Goal: Find specific fact: Find specific fact

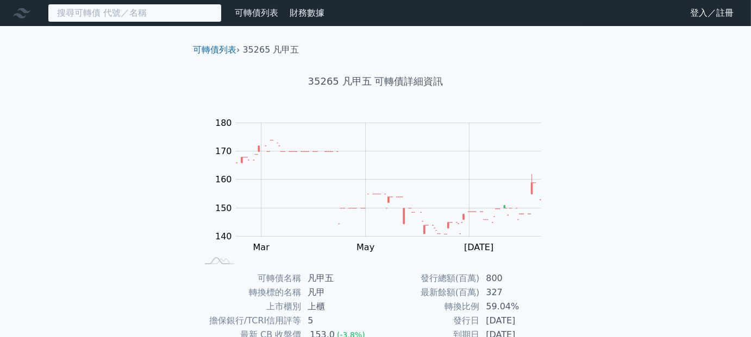
click at [163, 11] on input at bounding box center [135, 13] width 174 height 18
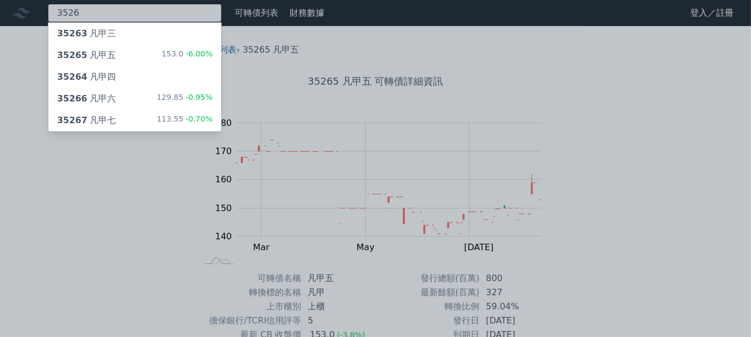
type input "3526"
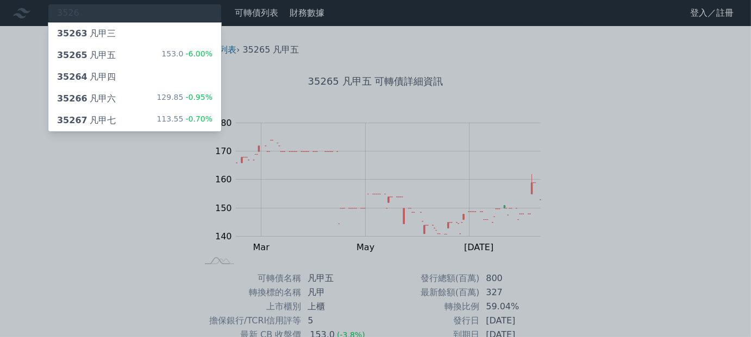
click at [98, 121] on div "35267 凡甲七" at bounding box center [86, 120] width 59 height 13
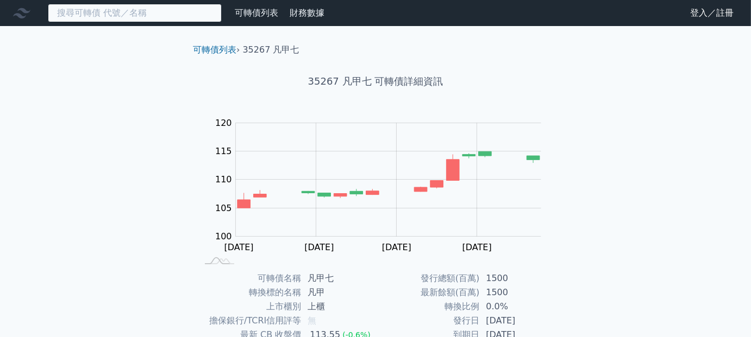
drag, startPoint x: 106, startPoint y: 20, endPoint x: 114, endPoint y: 11, distance: 11.5
click at [110, 15] on input at bounding box center [135, 13] width 174 height 18
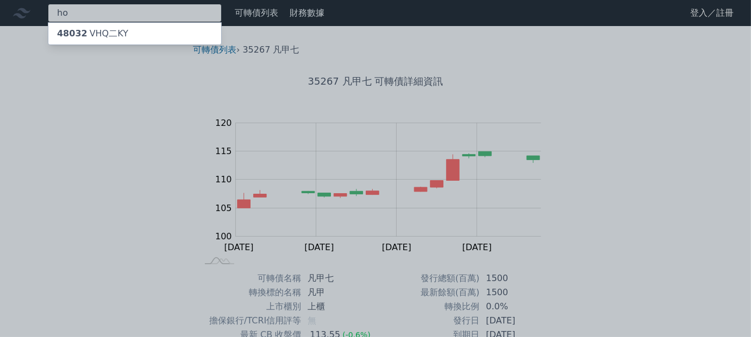
type input "h"
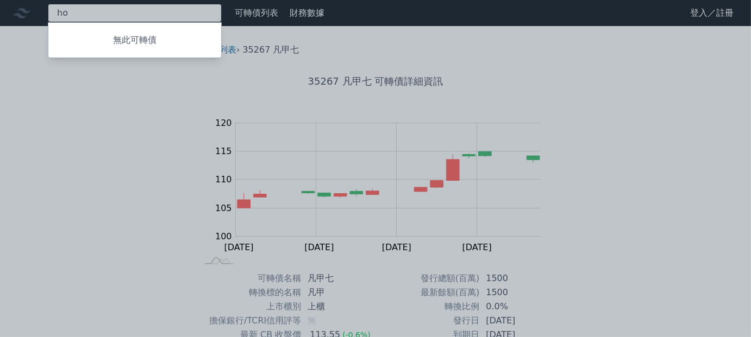
type input "h"
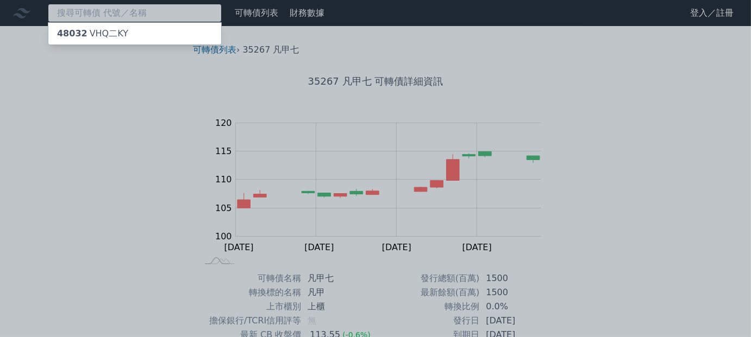
type input "H"
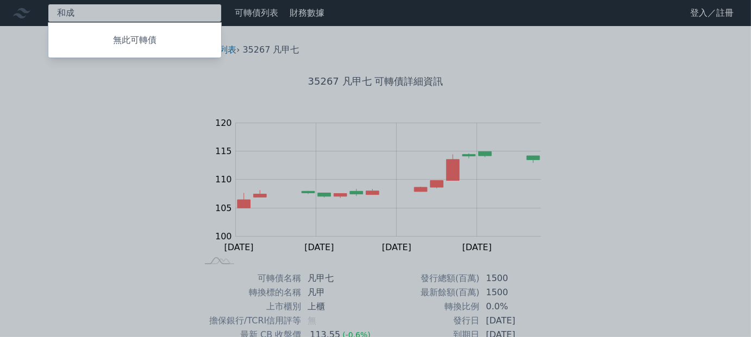
type input "和成"
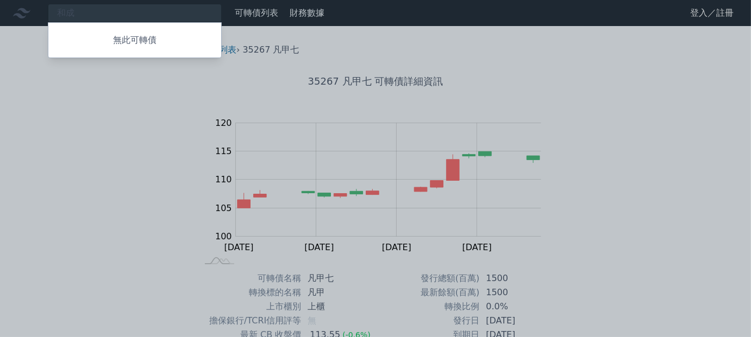
click at [71, 0] on div at bounding box center [375, 168] width 751 height 337
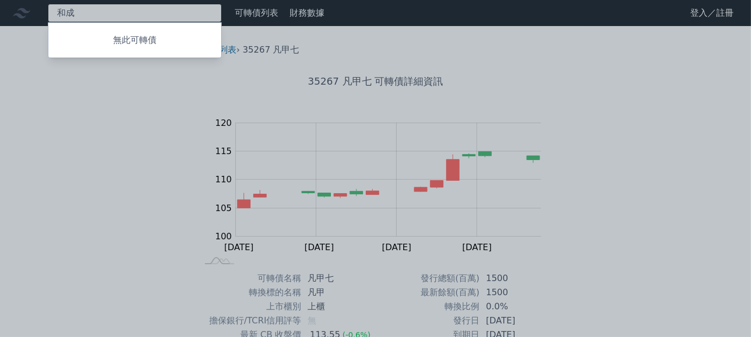
click at [81, 11] on div "和成 無此可轉債" at bounding box center [135, 13] width 174 height 18
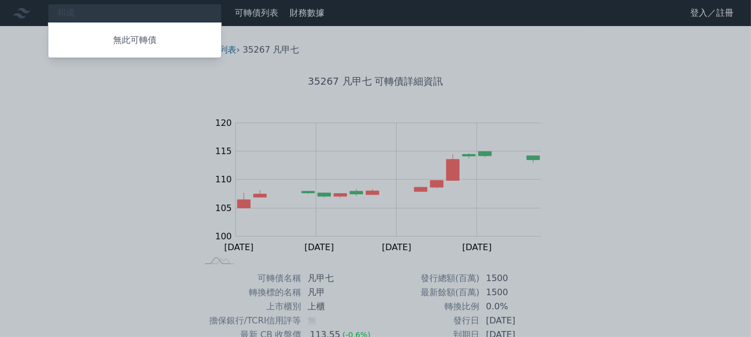
drag, startPoint x: 74, startPoint y: 15, endPoint x: 29, endPoint y: 15, distance: 44.5
click at [29, 15] on div at bounding box center [375, 168] width 751 height 337
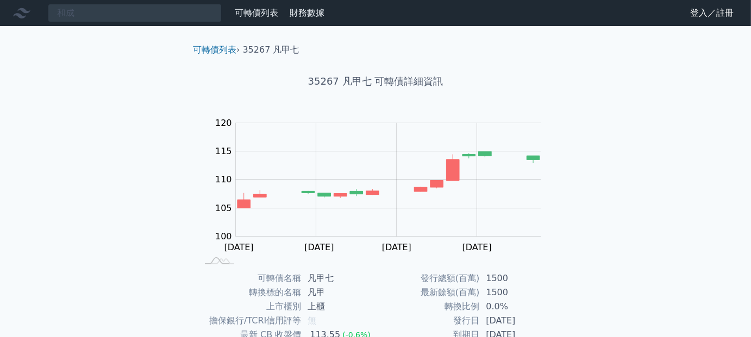
drag, startPoint x: 555, startPoint y: 278, endPoint x: 552, endPoint y: 285, distance: 7.3
drag, startPoint x: 652, startPoint y: 252, endPoint x: 545, endPoint y: 312, distance: 122.5
click at [653, 252] on div "和成 無此可轉債 可轉債列表 財務數據 可轉債列表 財務數據 登入／註冊 登入／註冊 可轉債列表 › 35267 凡甲七 35267 凡甲七 可轉債詳細資訊 …" at bounding box center [375, 258] width 751 height 517
drag, startPoint x: 734, startPoint y: 192, endPoint x: 653, endPoint y: 134, distance: 99.8
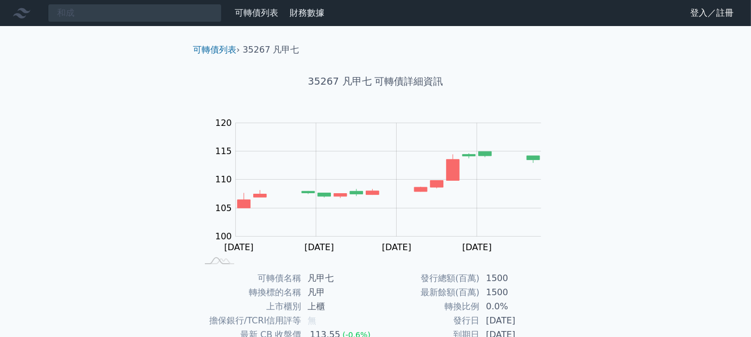
click at [735, 192] on div "和成 無此可轉債 可轉債列表 財務數據 可轉債列表 財務數據 登入／註冊 登入／註冊 可轉債列表 › 35267 凡甲七 35267 凡甲七 可轉債詳細資訊 …" at bounding box center [375, 258] width 751 height 517
